Goal: Find specific page/section: Find specific page/section

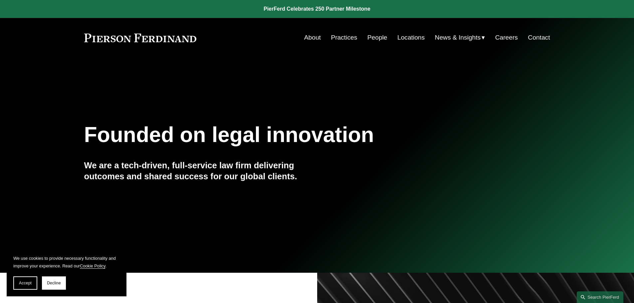
click at [403, 41] on link "Locations" at bounding box center [411, 37] width 27 height 13
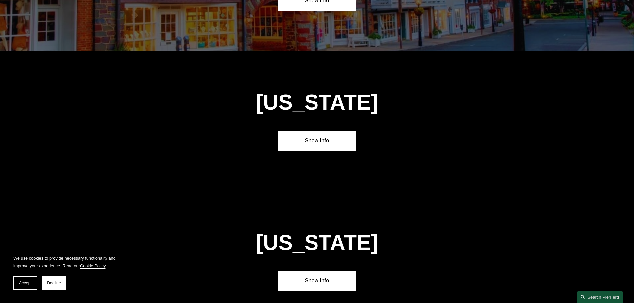
scroll to position [1698, 0]
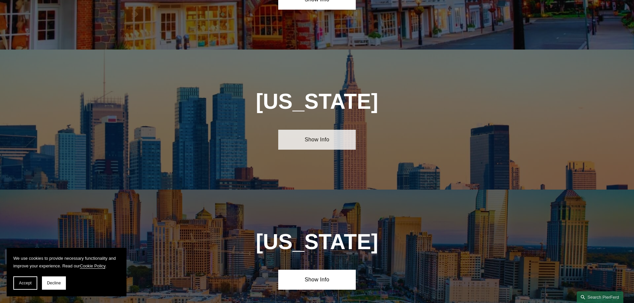
click at [338, 130] on link "Show Info" at bounding box center [317, 140] width 78 height 20
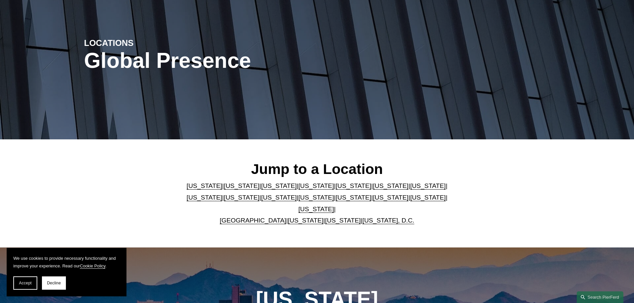
scroll to position [0, 0]
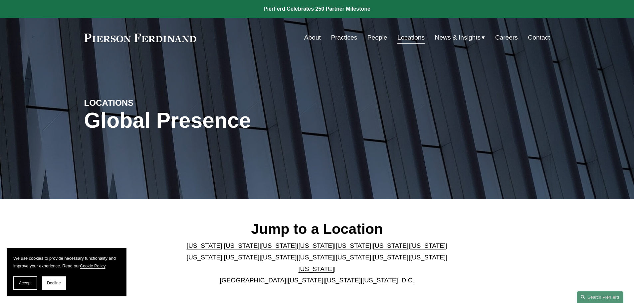
click at [159, 40] on link at bounding box center [140, 38] width 113 height 9
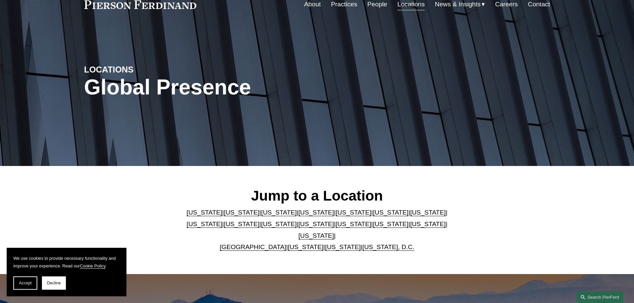
click at [299, 228] on link "New York" at bounding box center [317, 224] width 36 height 7
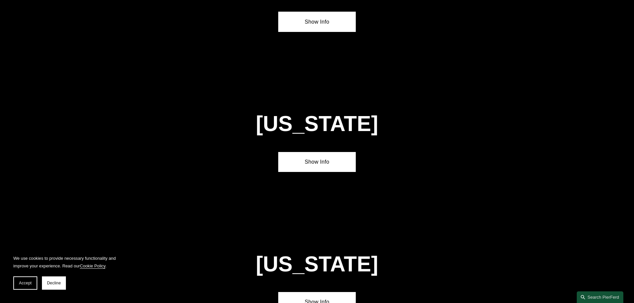
scroll to position [1705, 0]
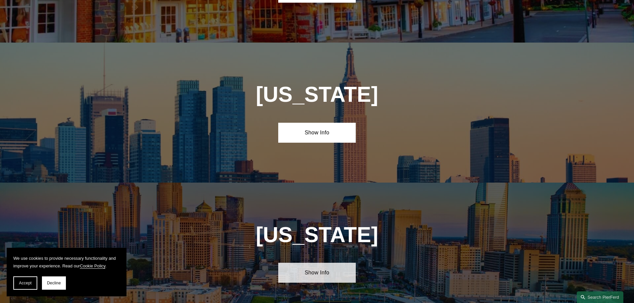
click at [300, 263] on link "Show Info" at bounding box center [317, 273] width 78 height 20
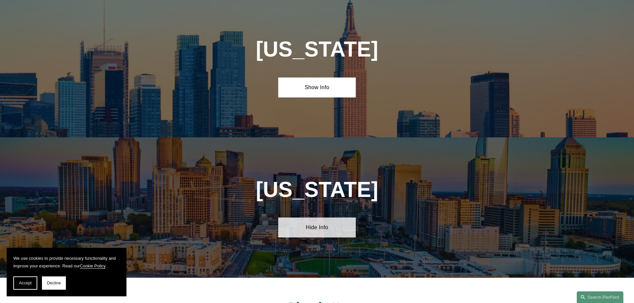
scroll to position [1805, 0]
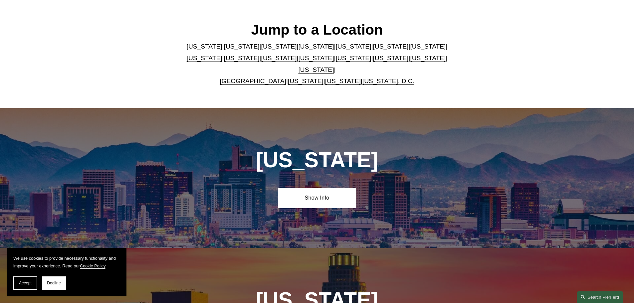
scroll to position [200, 0]
click at [299, 60] on link "[US_STATE]" at bounding box center [317, 57] width 36 height 7
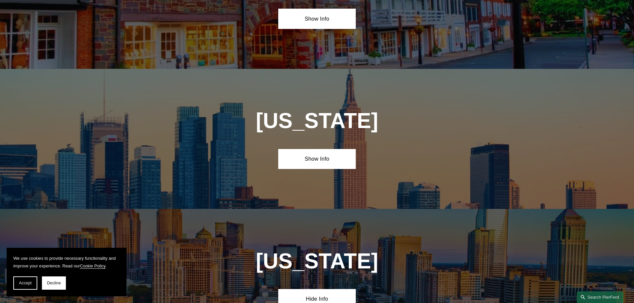
scroll to position [1705, 0]
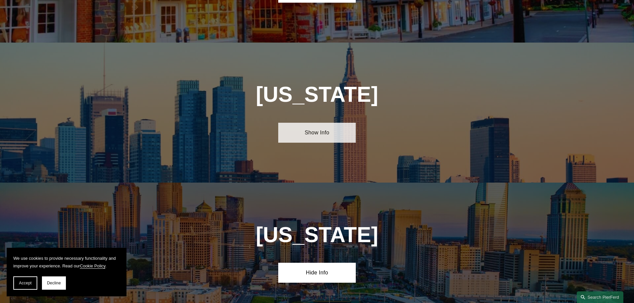
click at [313, 123] on link "Show Info" at bounding box center [317, 133] width 78 height 20
